Goal: Information Seeking & Learning: Learn about a topic

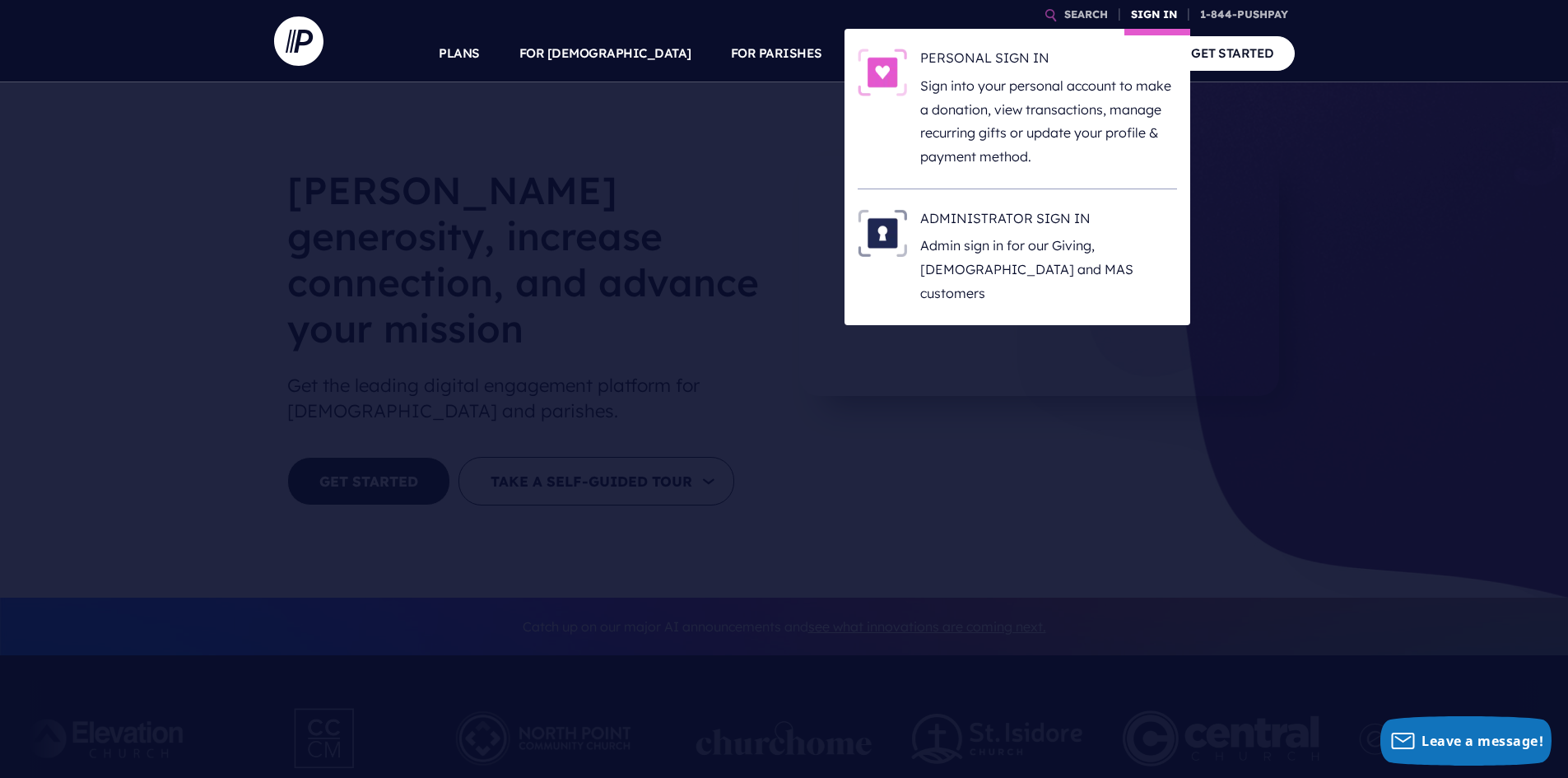
click at [1169, 7] on link "SIGN IN" at bounding box center [1155, 14] width 60 height 29
click at [1147, 20] on link "SIGN IN" at bounding box center [1155, 14] width 60 height 29
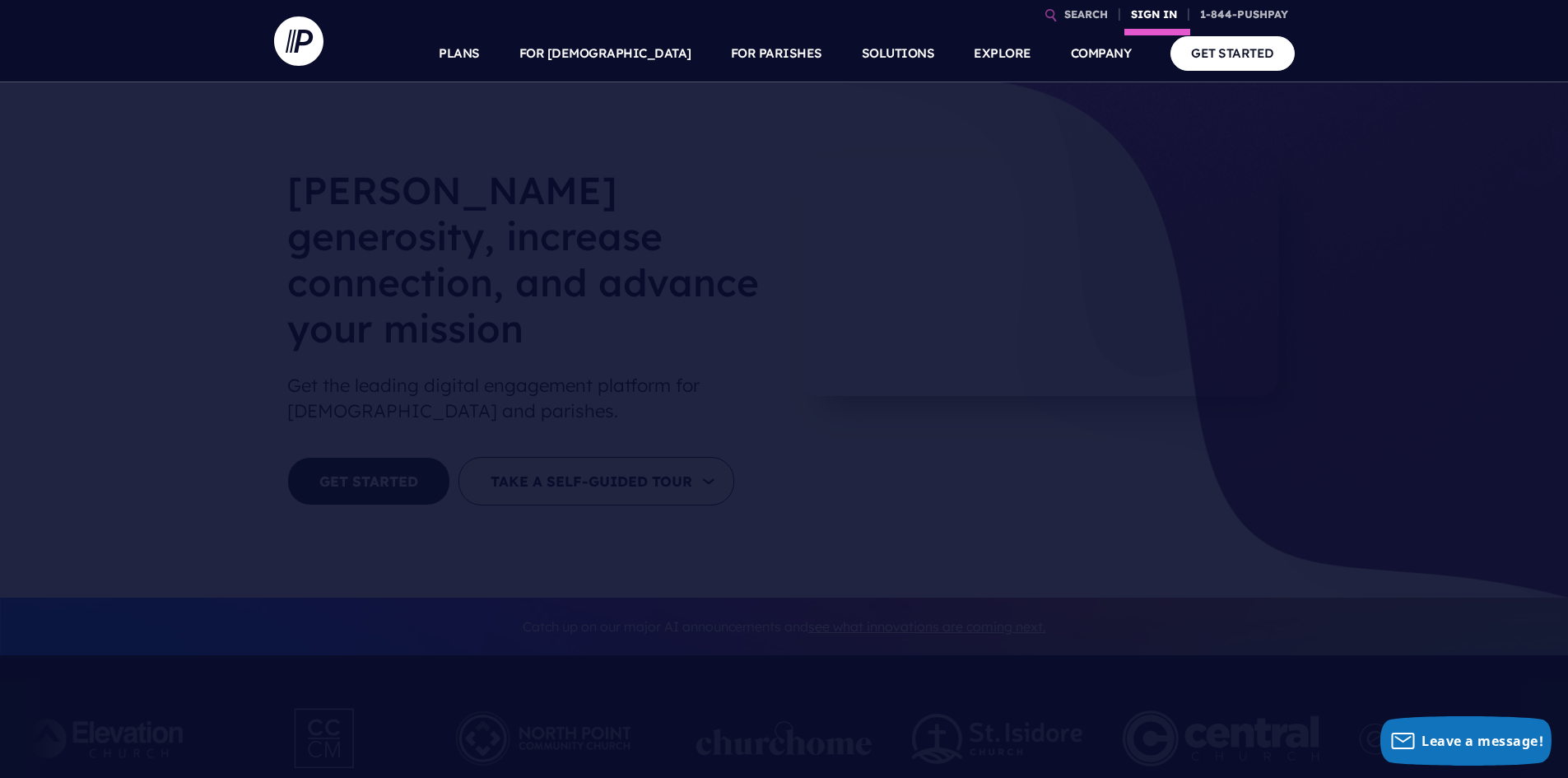
click at [1147, 15] on link "SIGN IN" at bounding box center [1155, 14] width 60 height 29
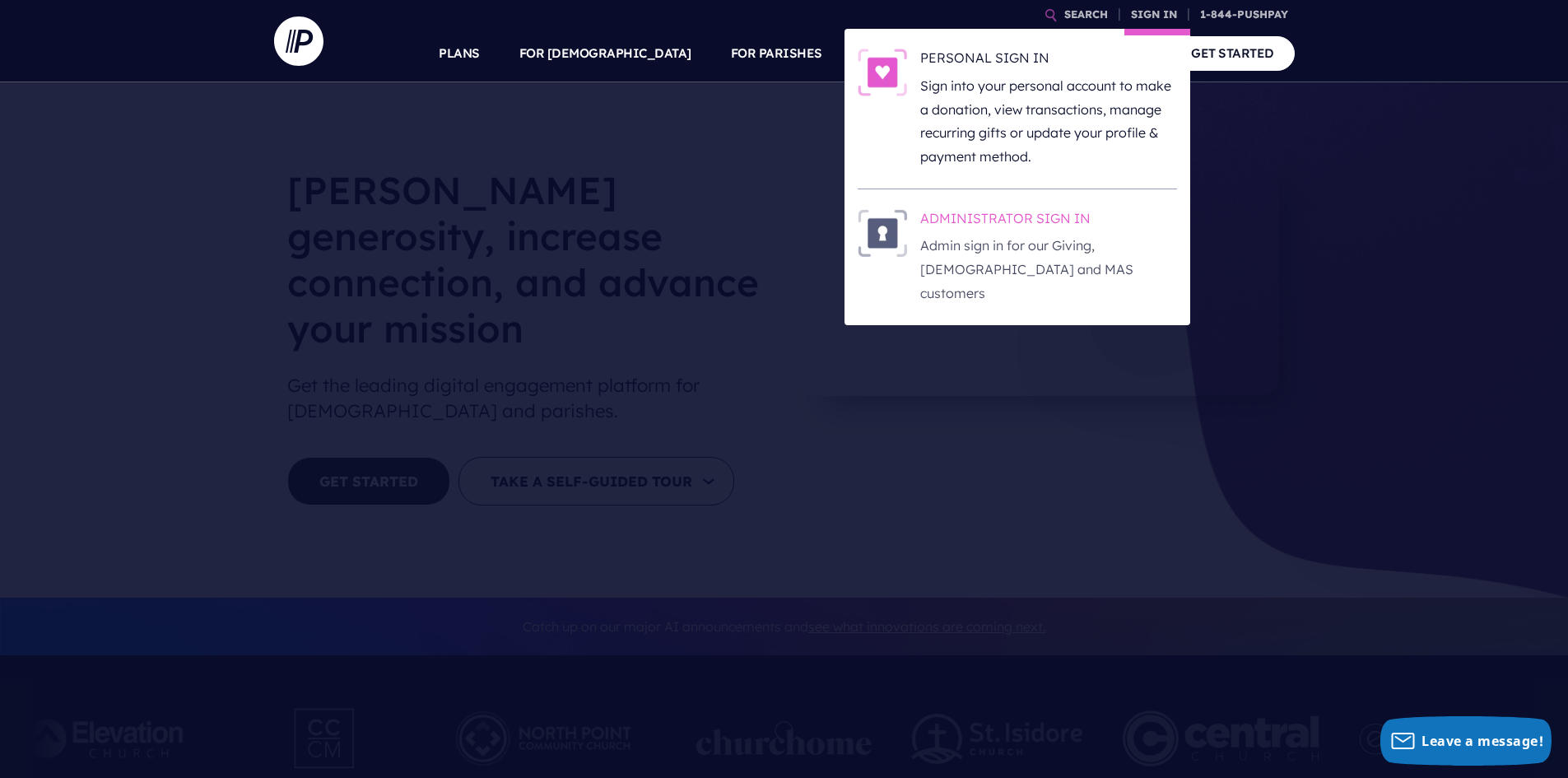
click at [987, 214] on h6 "ADMINISTRATOR SIGN IN" at bounding box center [1049, 221] width 257 height 24
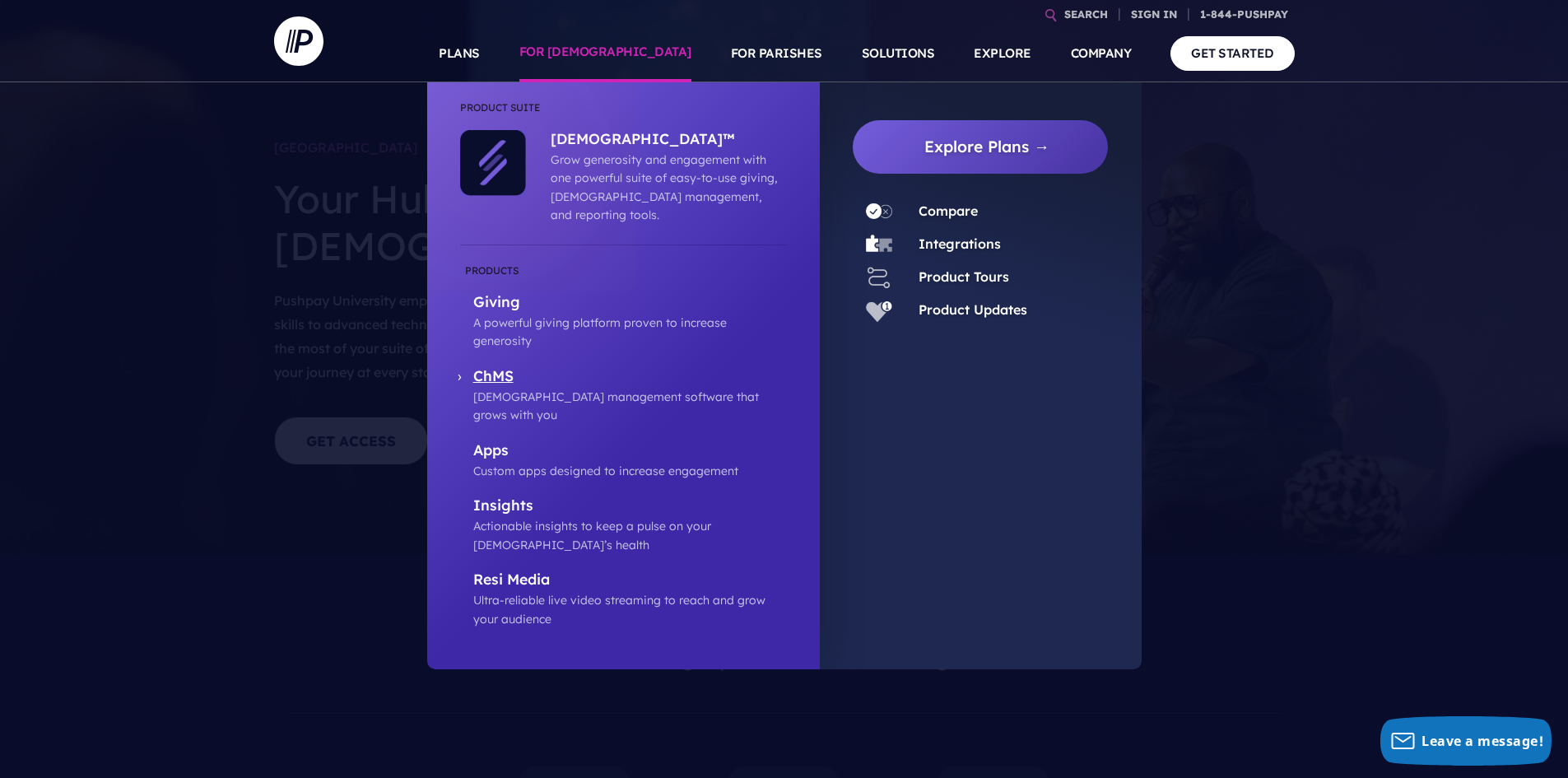
click at [482, 367] on p "ChMS" at bounding box center [630, 377] width 314 height 21
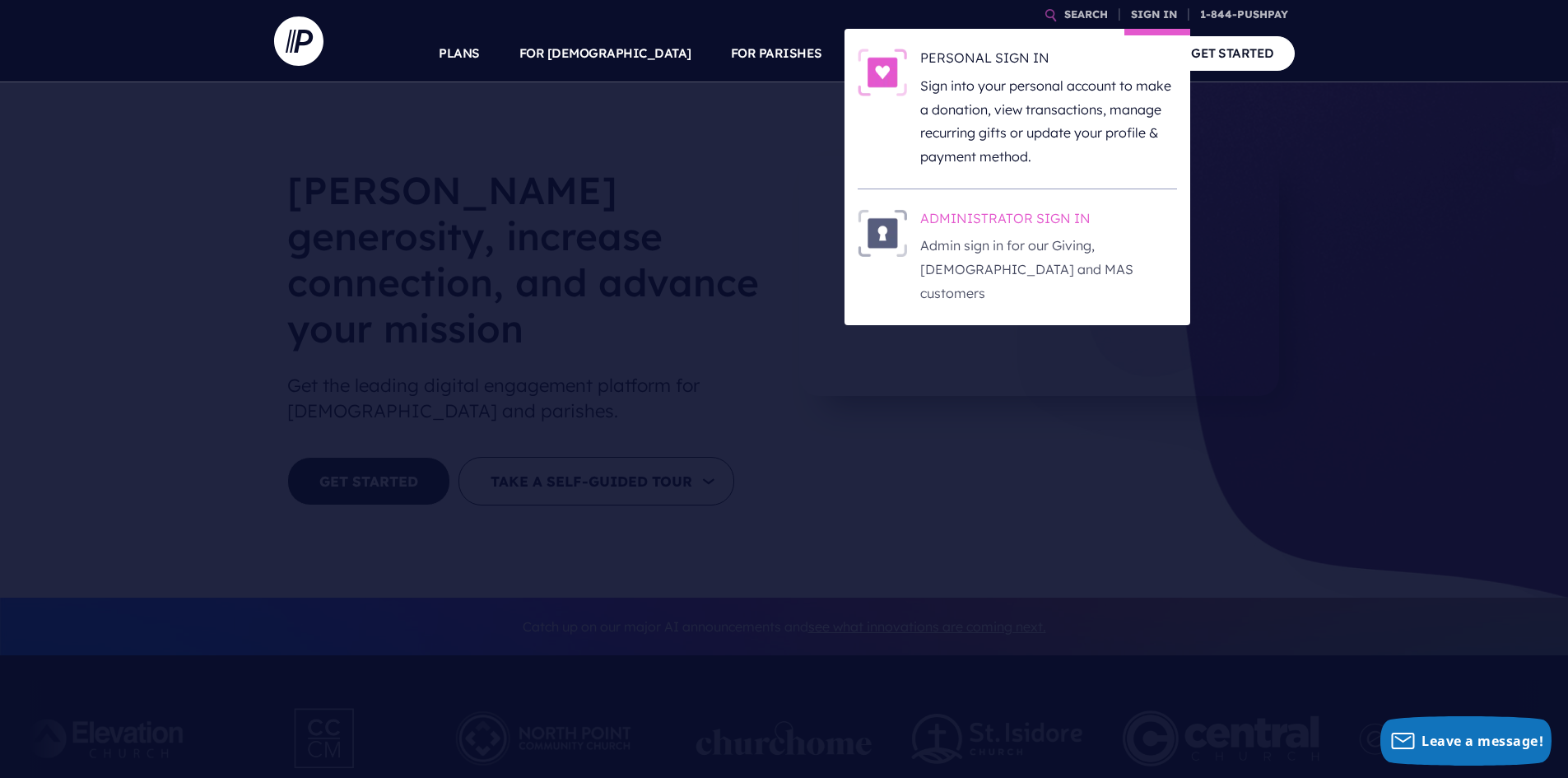
click at [955, 219] on h6 "ADMINISTRATOR SIGN IN" at bounding box center [1049, 221] width 257 height 24
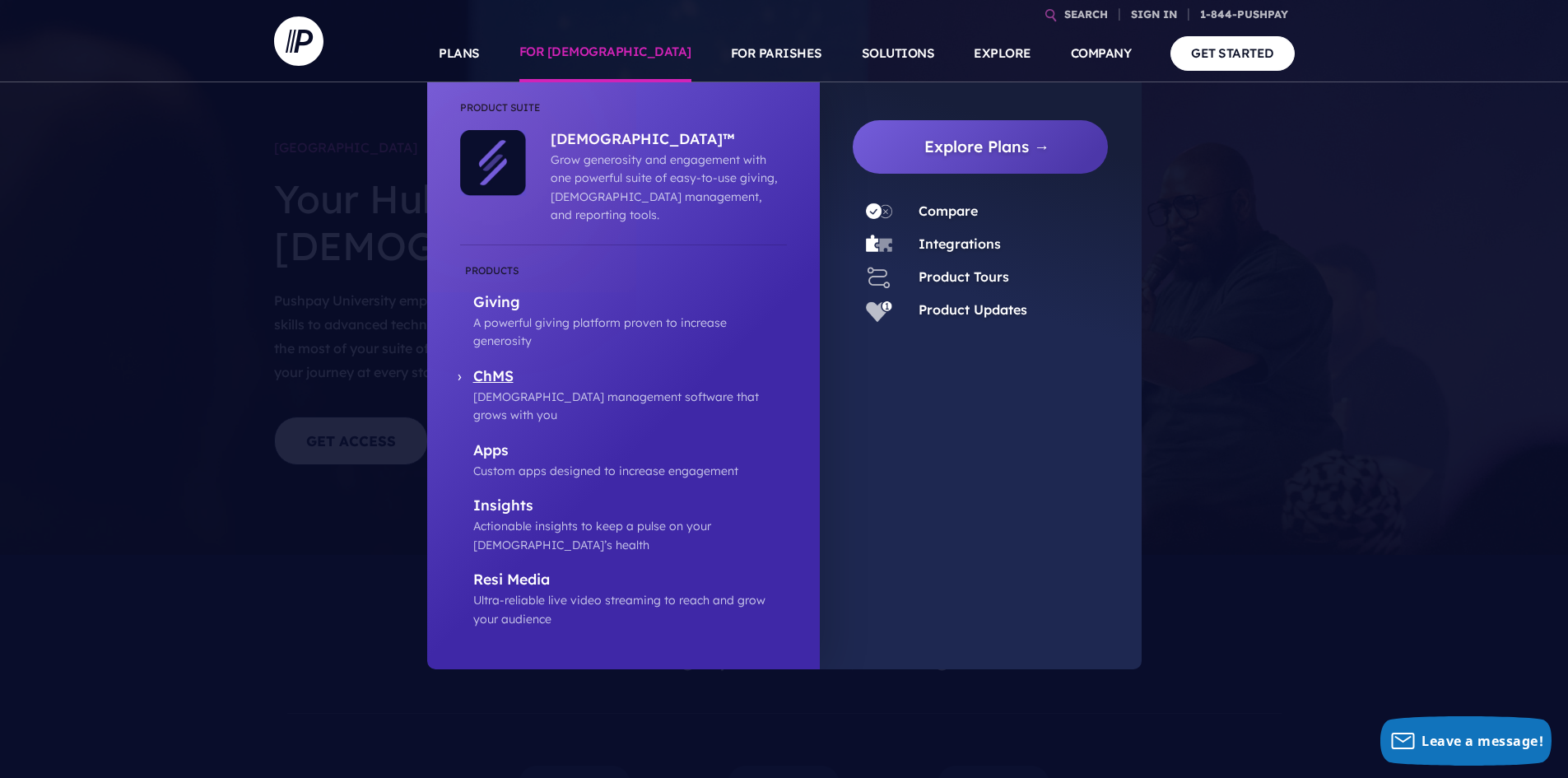
click at [501, 367] on p "ChMS" at bounding box center [630, 377] width 314 height 21
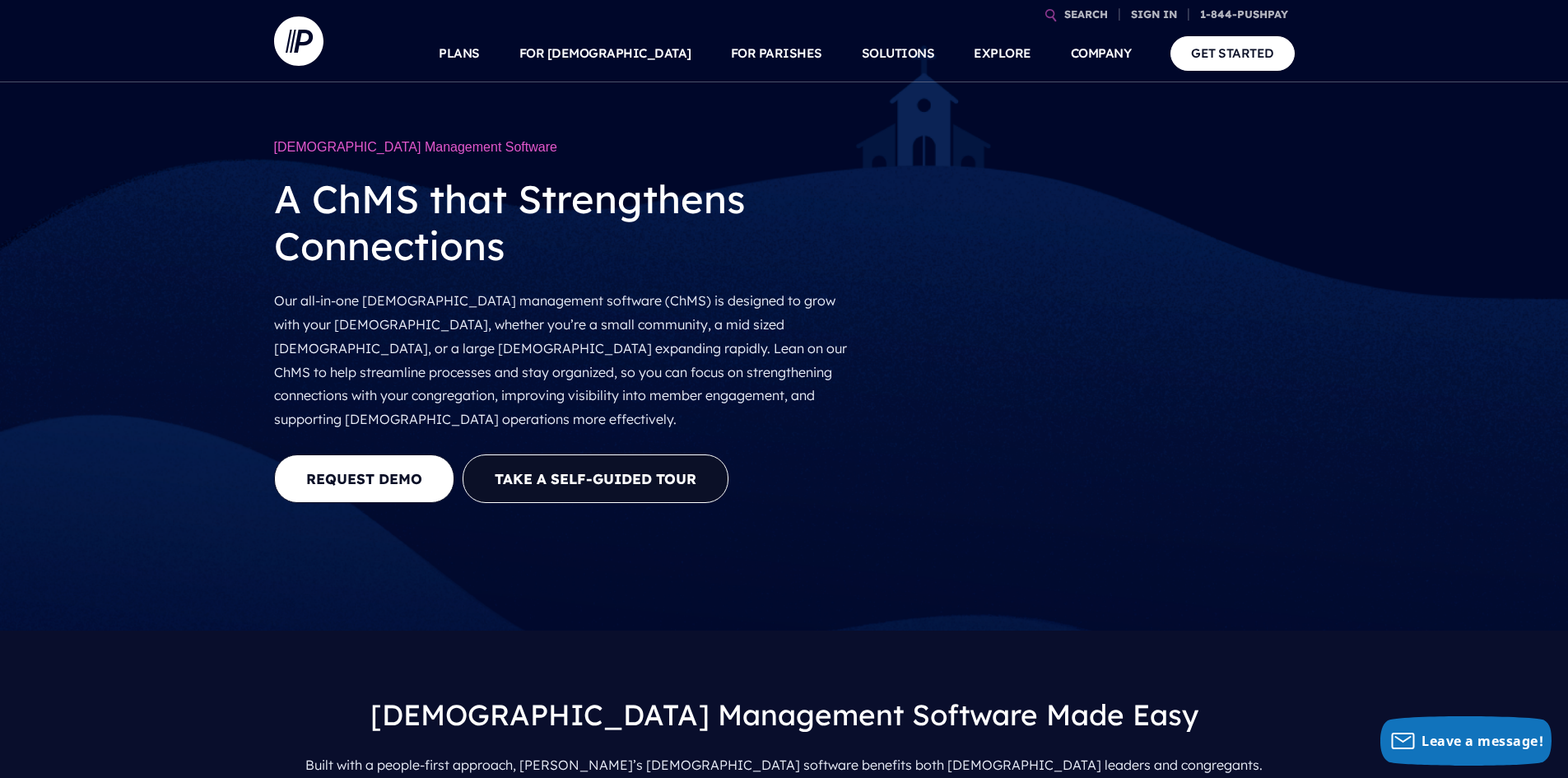
click at [565, 438] on div at bounding box center [566, 446] width 584 height 16
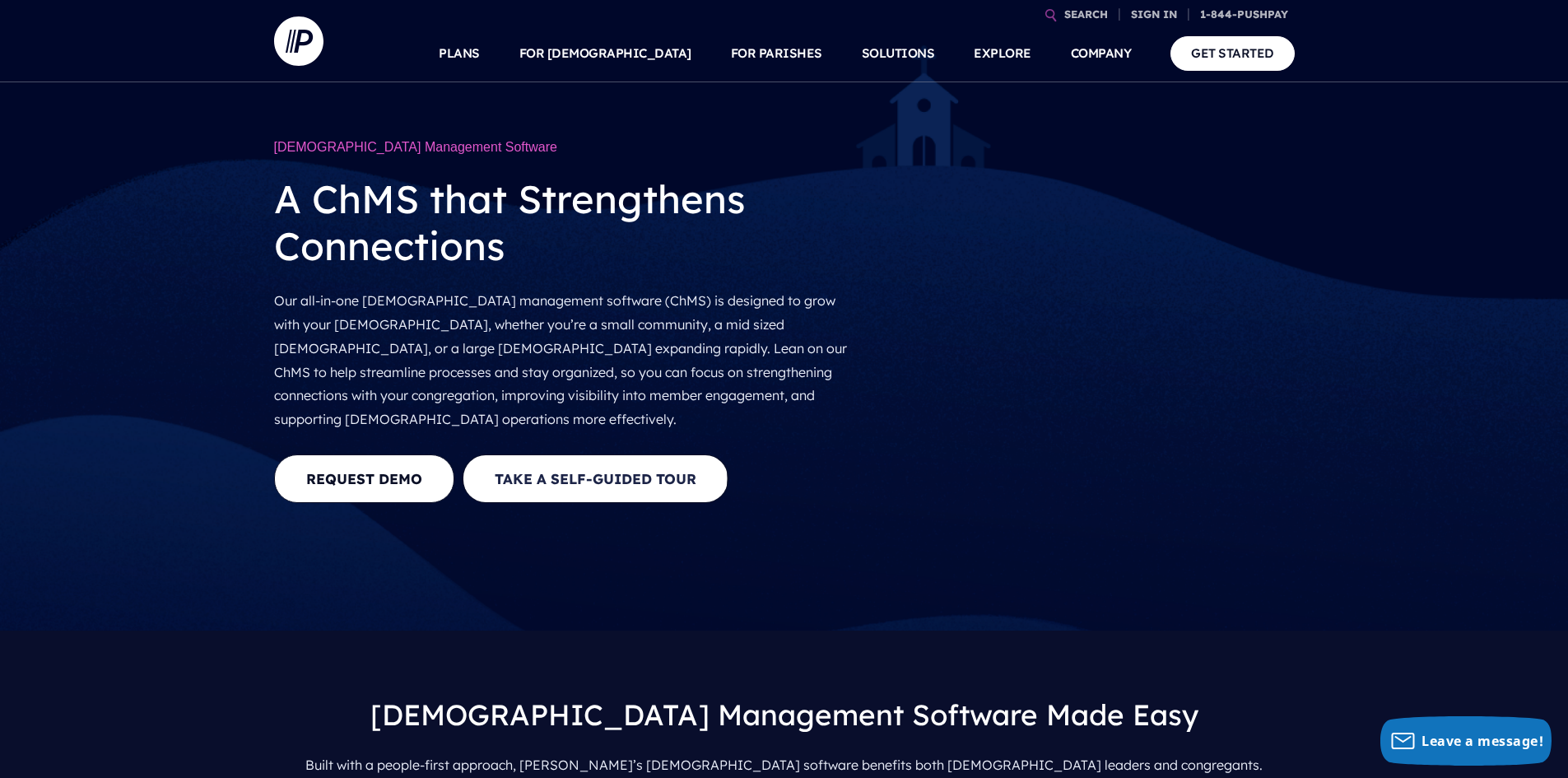
click at [560, 454] on button "Take a Self-guided Tour" at bounding box center [595, 479] width 266 height 49
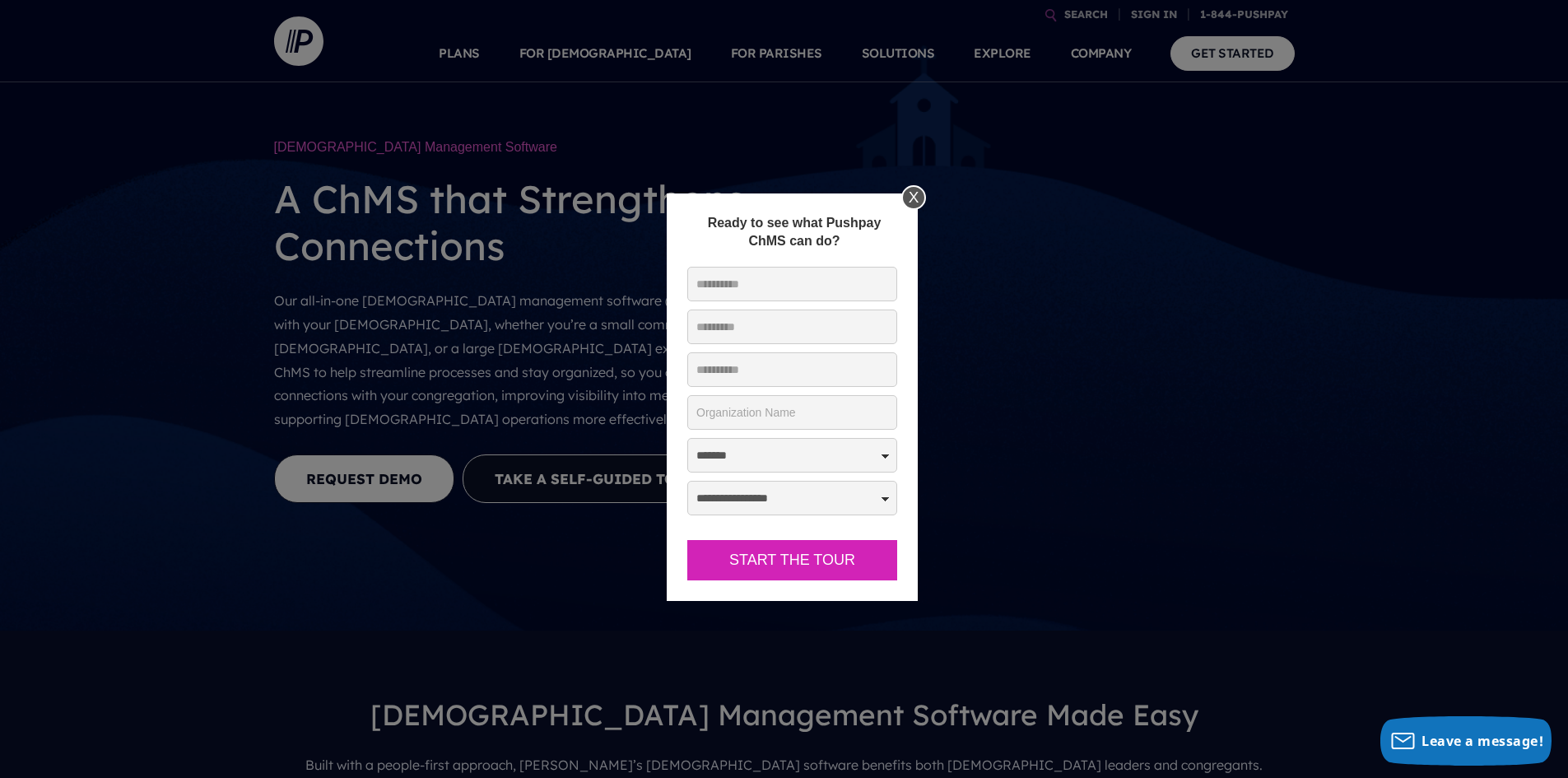
click at [913, 194] on div "X" at bounding box center [913, 197] width 24 height 24
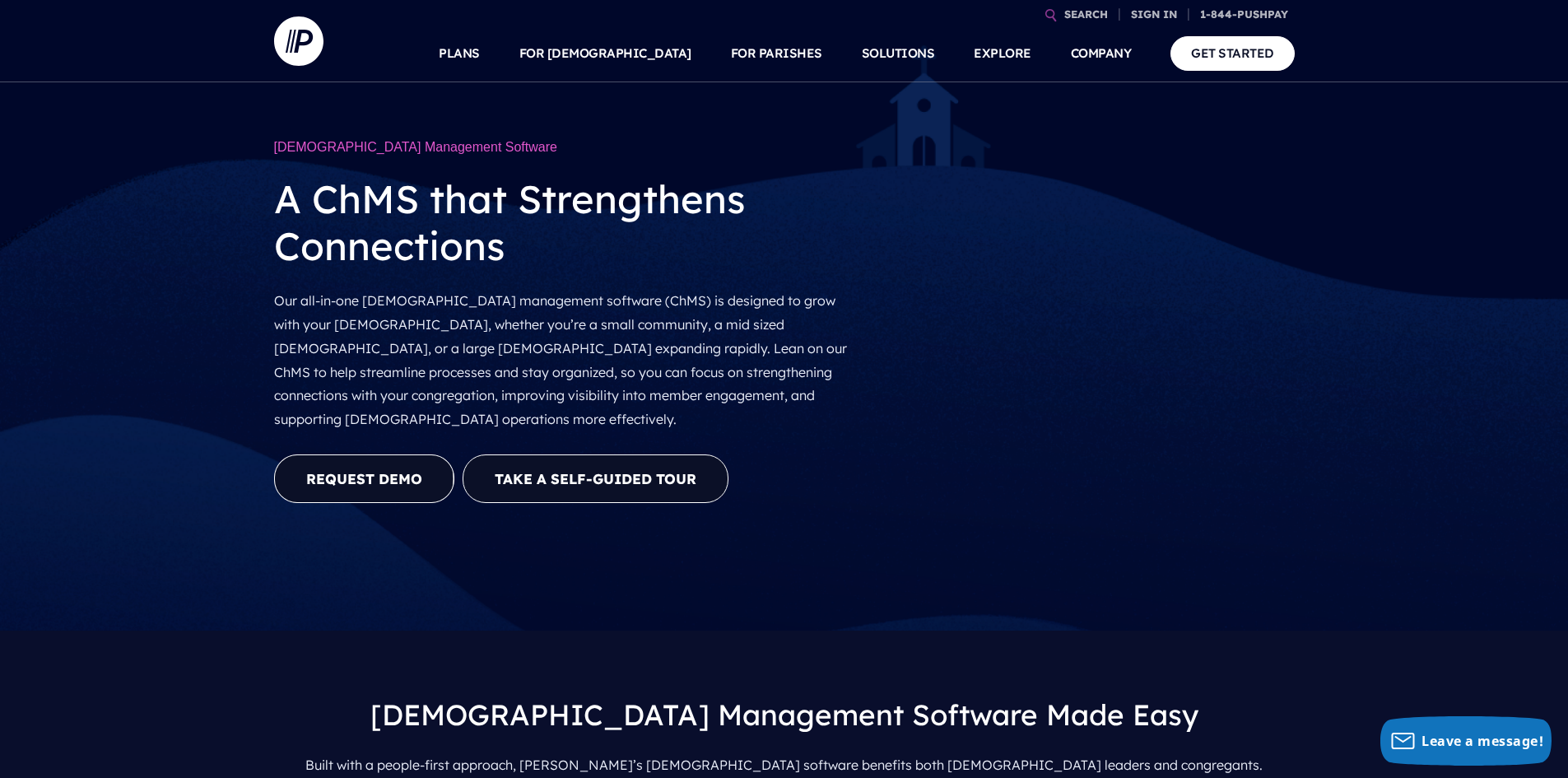
click at [418, 454] on link "REQUEST DEMO" at bounding box center [364, 479] width 180 height 49
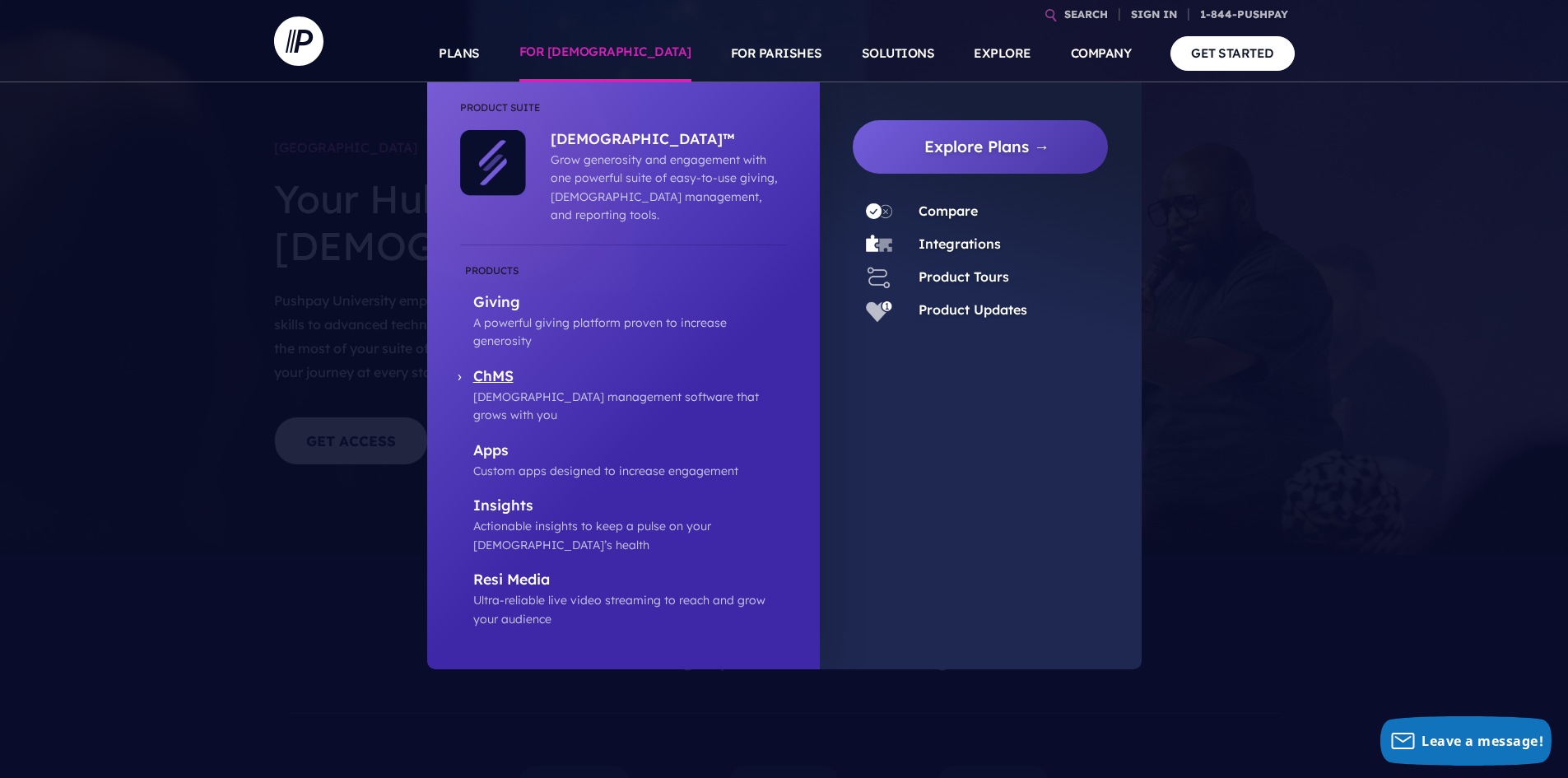
click at [498, 367] on p "ChMS" at bounding box center [630, 377] width 314 height 21
